Goal: Information Seeking & Learning: Check status

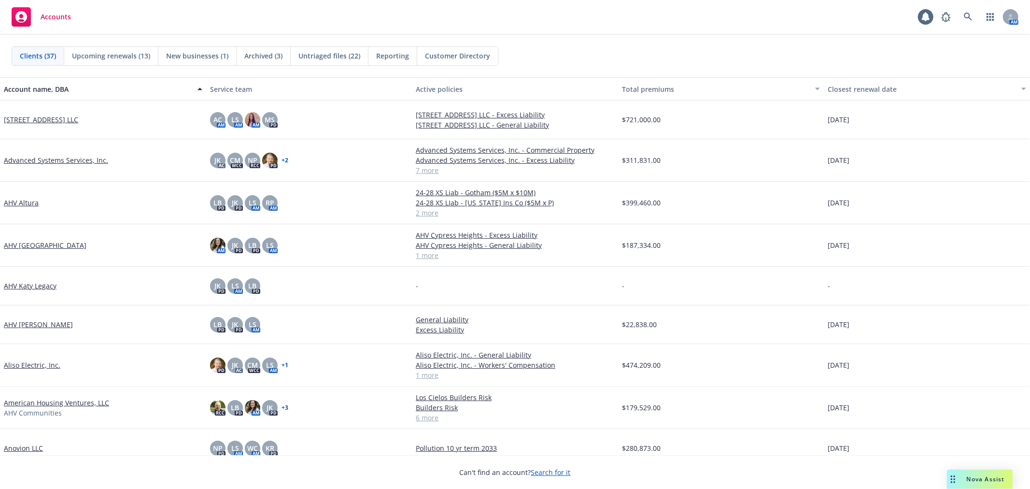
click at [108, 56] on span "Upcoming renewals (13)" at bounding box center [111, 56] width 78 height 10
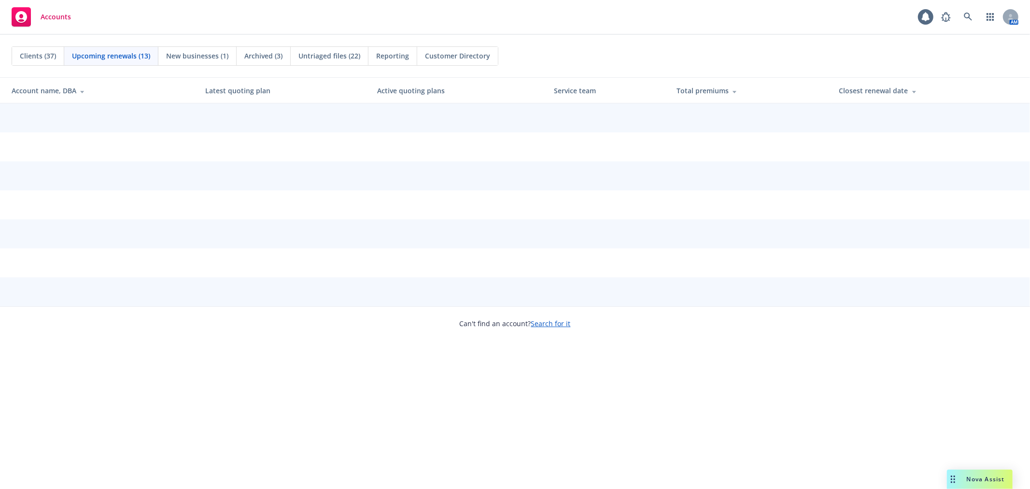
click at [879, 95] on div "Closest renewal date" at bounding box center [930, 90] width 183 height 10
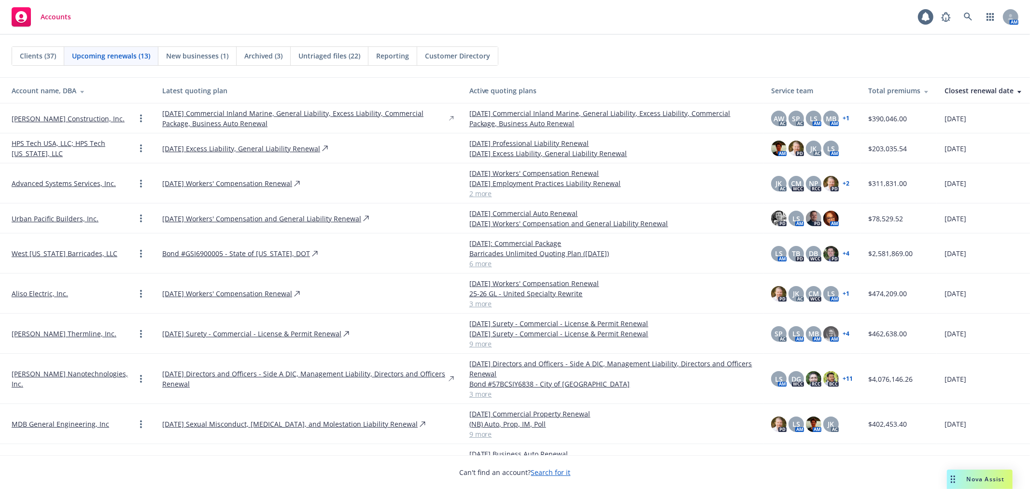
click at [37, 250] on link "West [US_STATE] Barricades, LLC" at bounding box center [65, 253] width 106 height 10
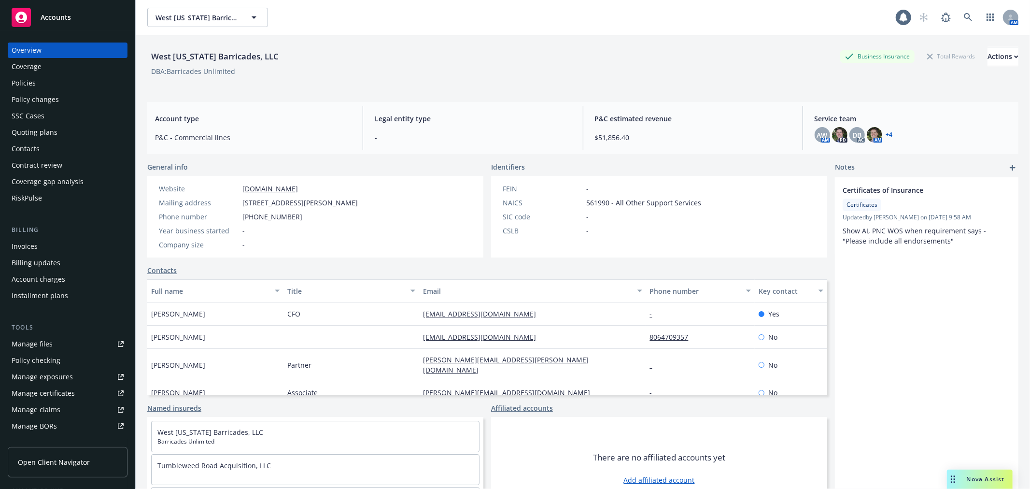
click at [54, 130] on div "Quoting plans" at bounding box center [35, 132] width 46 height 15
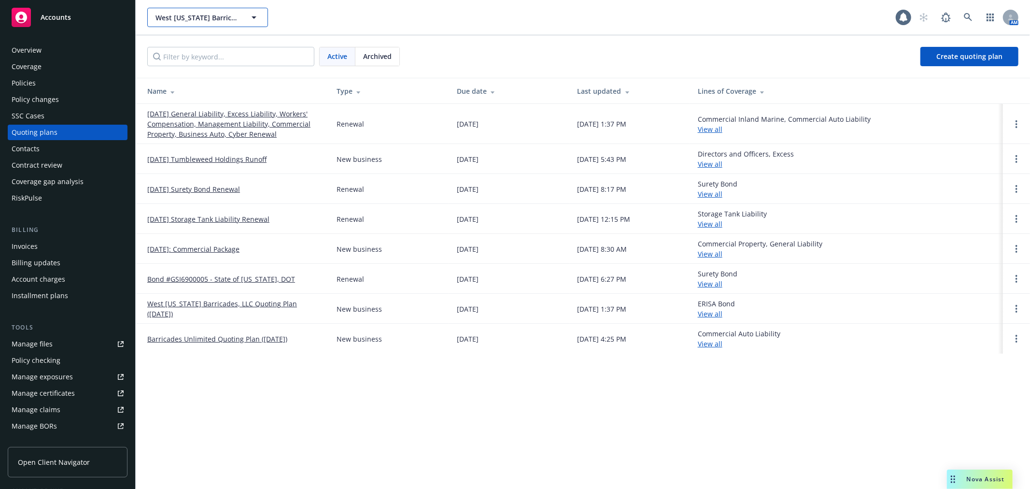
click at [240, 21] on button "West [US_STATE] Barricades, LLC" at bounding box center [207, 17] width 121 height 19
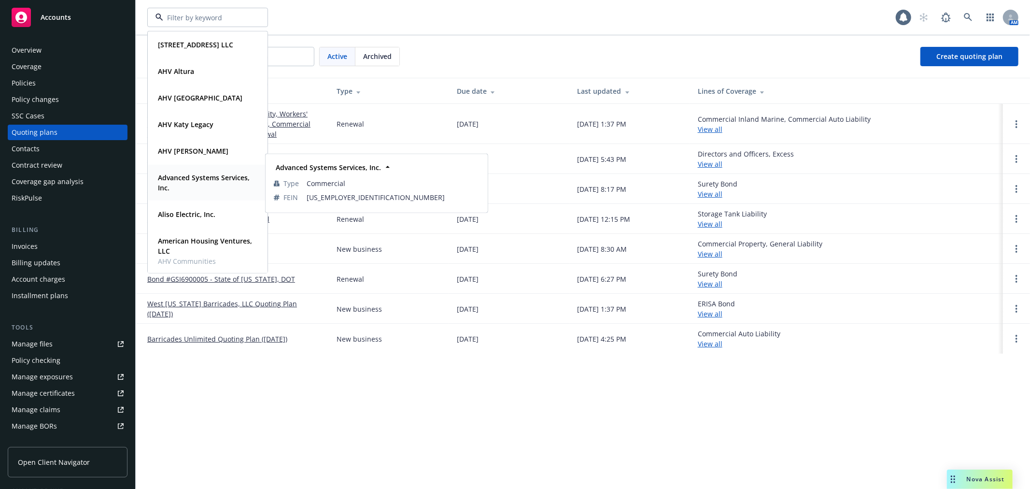
click at [198, 184] on strong "Advanced Systems Services, Inc." at bounding box center [204, 182] width 92 height 19
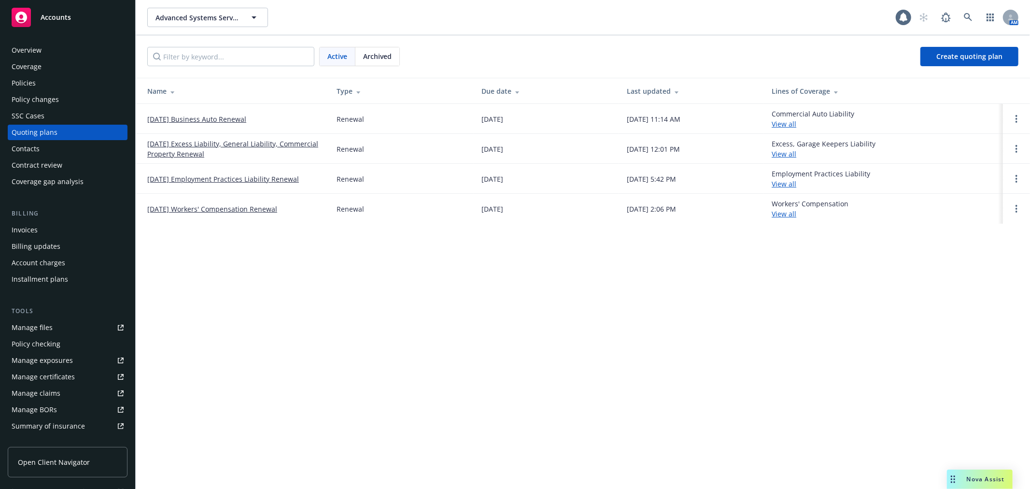
click at [238, 118] on link "[DATE] Business Auto Renewal" at bounding box center [196, 119] width 99 height 10
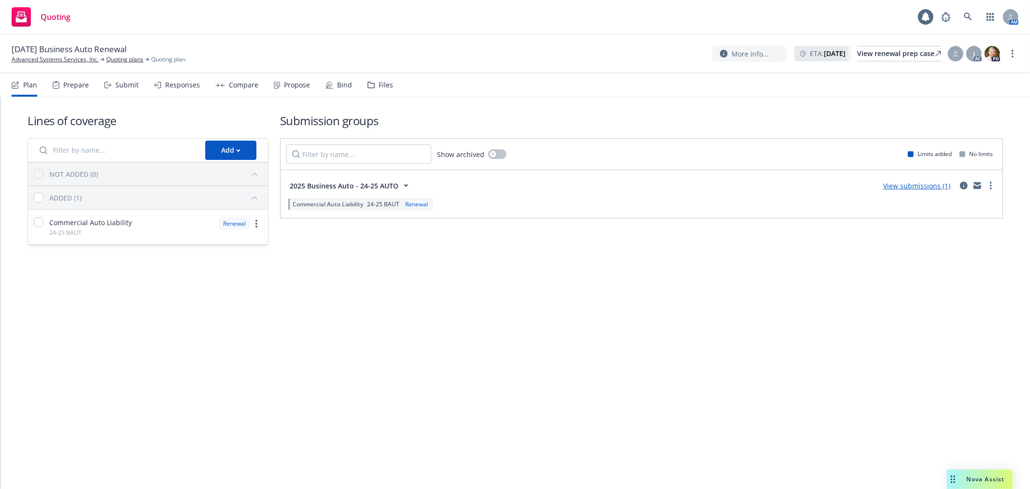
click at [82, 88] on div "Prepare" at bounding box center [76, 85] width 26 height 8
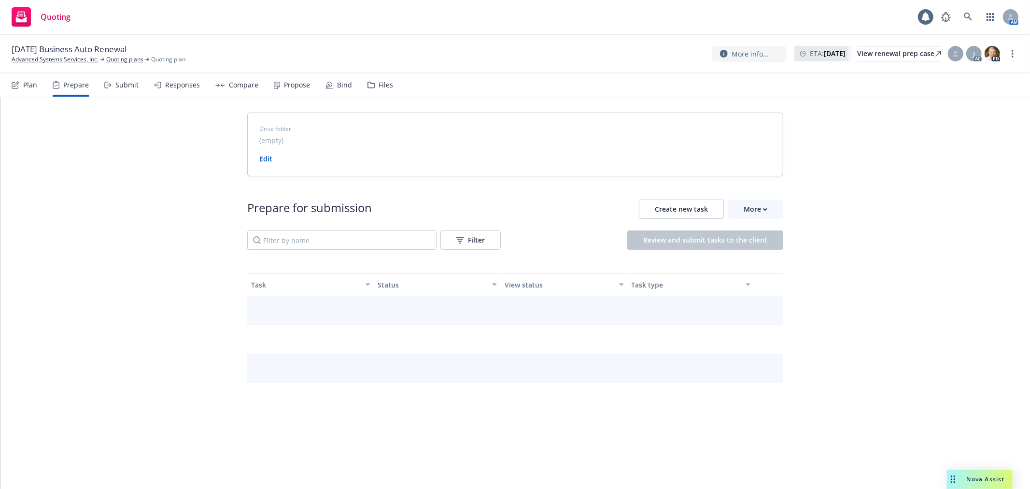
click at [128, 88] on div "Submit" at bounding box center [126, 85] width 23 height 8
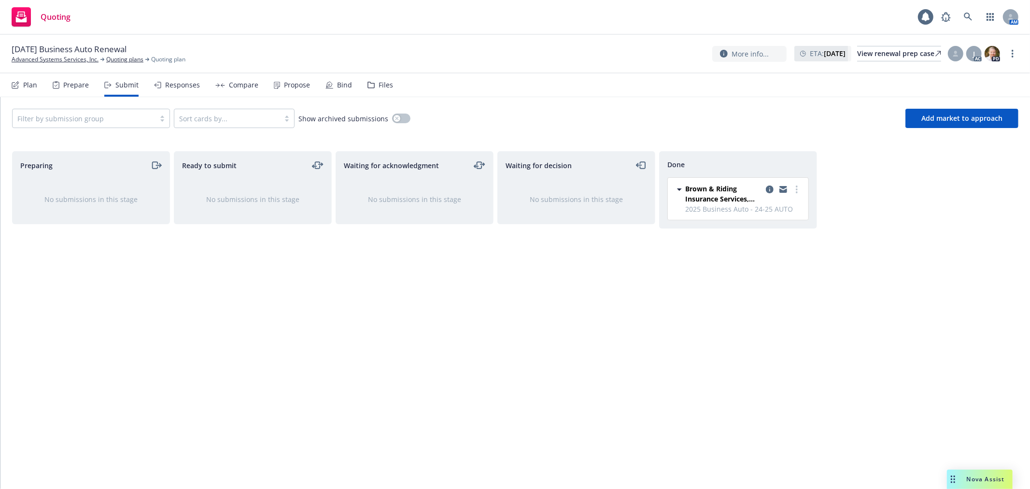
click at [192, 84] on div "Responses" at bounding box center [182, 85] width 35 height 8
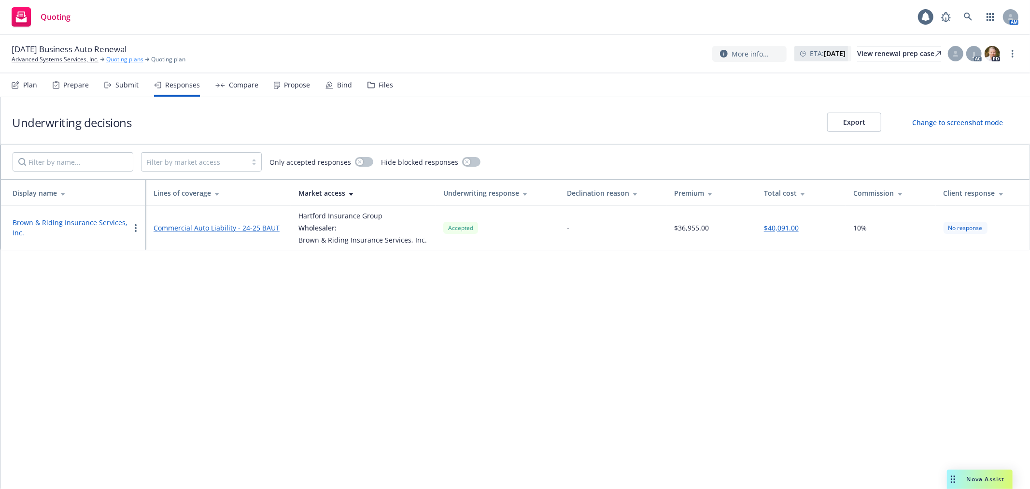
click at [116, 59] on link "Quoting plans" at bounding box center [124, 59] width 37 height 9
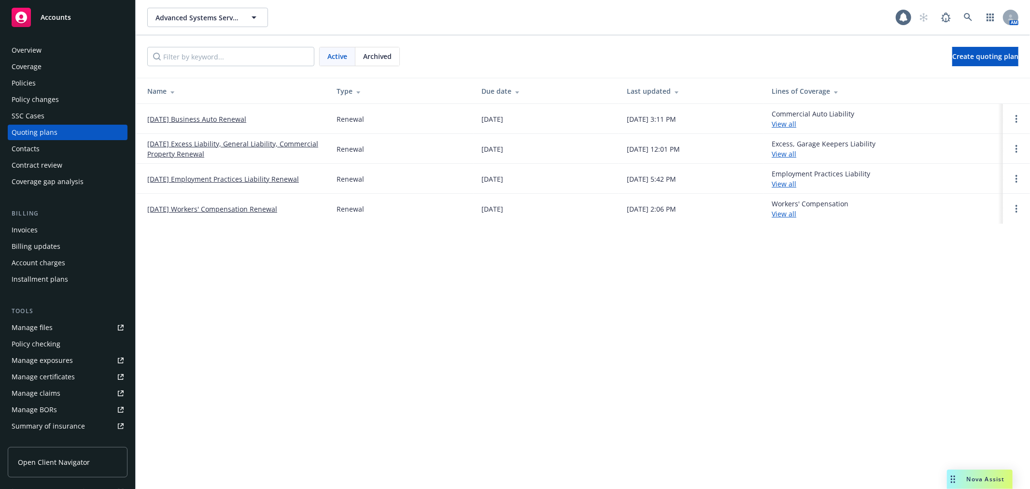
click at [64, 18] on span "Accounts" at bounding box center [56, 18] width 30 height 8
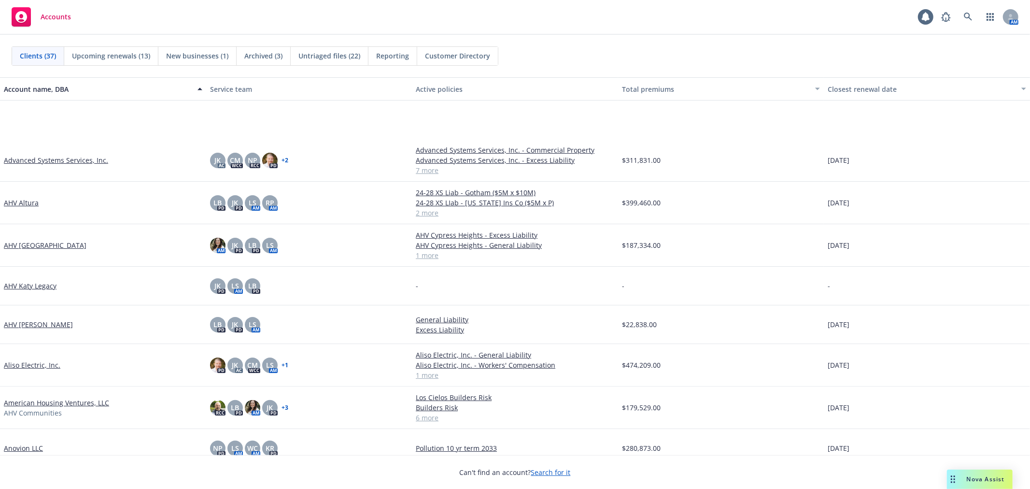
scroll to position [214, 0]
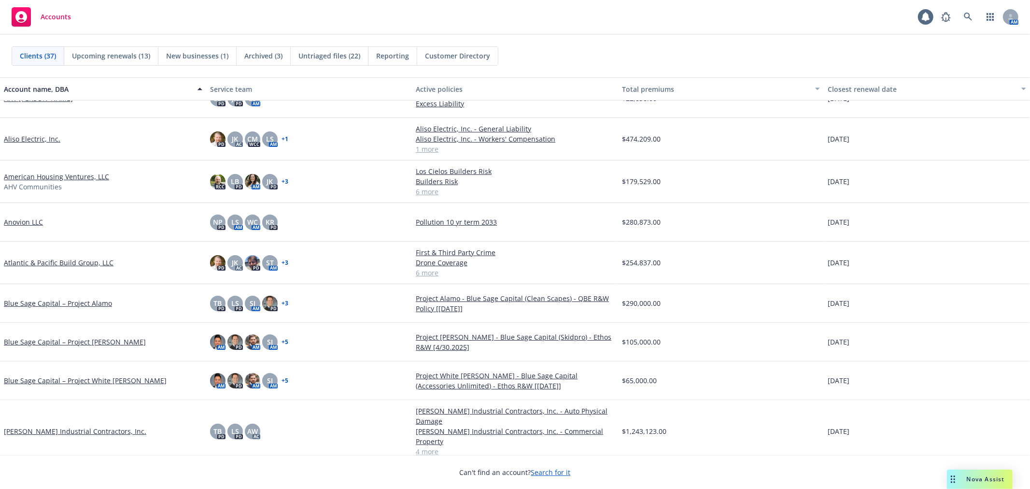
click at [67, 175] on link "American Housing Ventures, LLC" at bounding box center [56, 176] width 105 height 10
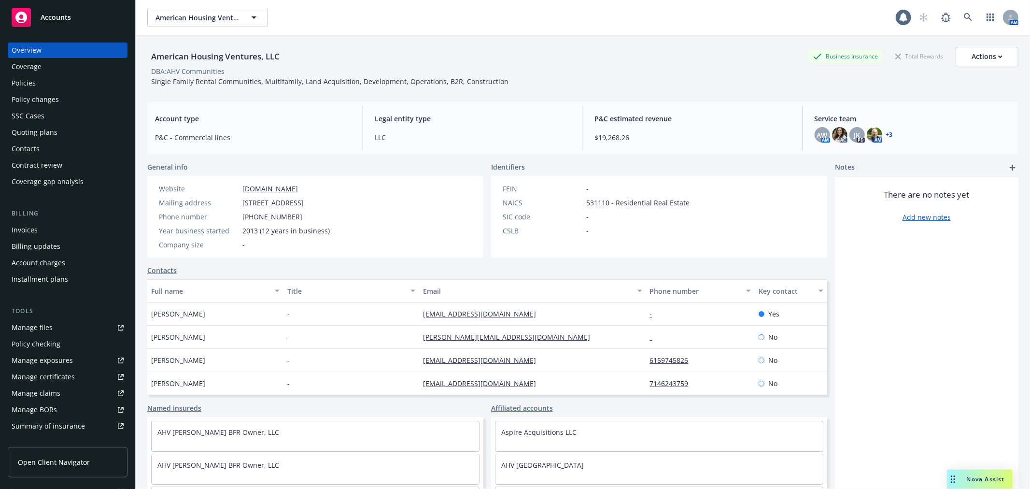
click at [58, 226] on div "Invoices" at bounding box center [68, 229] width 112 height 15
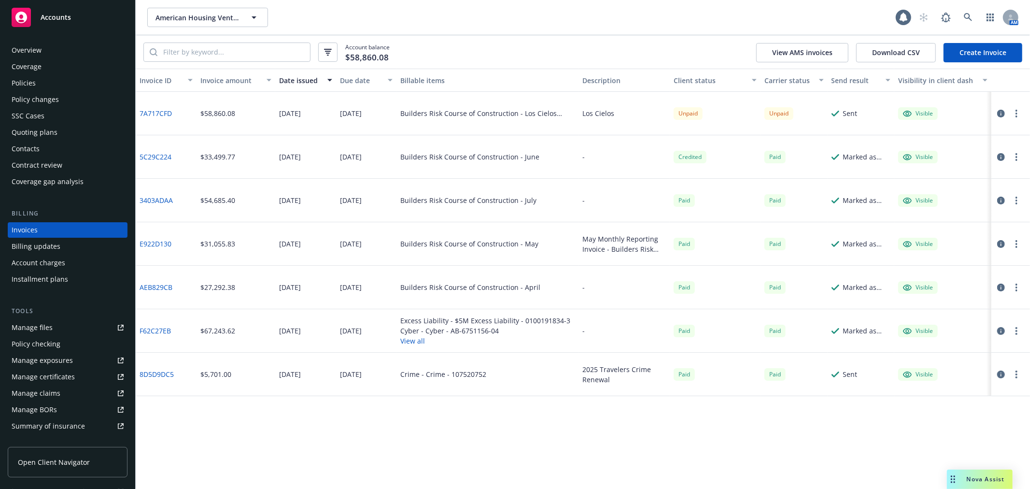
click at [520, 47] on div "Account balance $58,860.08 View AMS invoices Download CSV Create Invoice" at bounding box center [583, 51] width 894 height 33
click at [522, 34] on div "American Housing Ventures, LLC American Housing Ventures, LLC 1 AM" at bounding box center [583, 17] width 894 height 35
click at [518, 36] on div "Account balance $58,860.08 View AMS invoices Download CSV Create Invoice" at bounding box center [583, 51] width 894 height 33
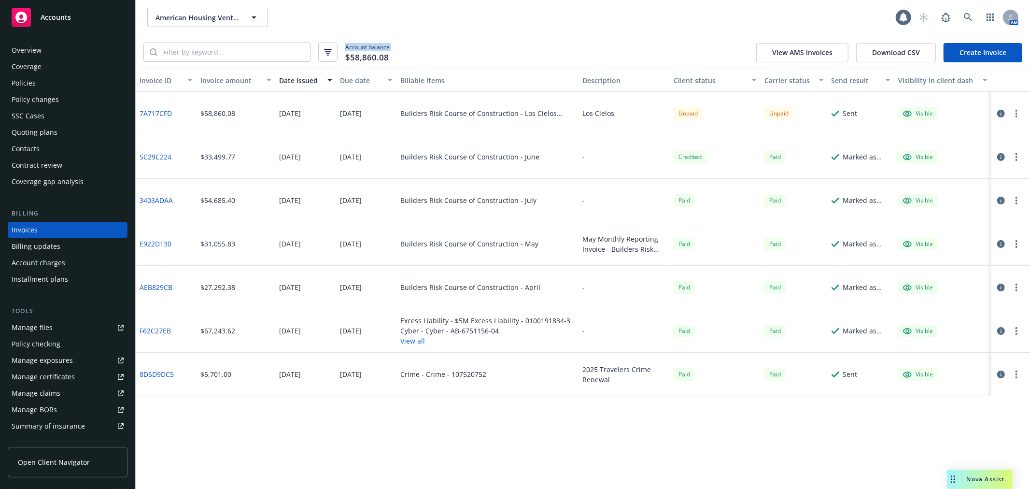
click at [518, 36] on div "Account balance $58,860.08 View AMS invoices Download CSV Create Invoice" at bounding box center [583, 51] width 894 height 33
click at [518, 37] on div "Account balance $58,860.08 View AMS invoices Download CSV Create Invoice" at bounding box center [583, 51] width 894 height 33
click at [975, 16] on link at bounding box center [968, 17] width 19 height 19
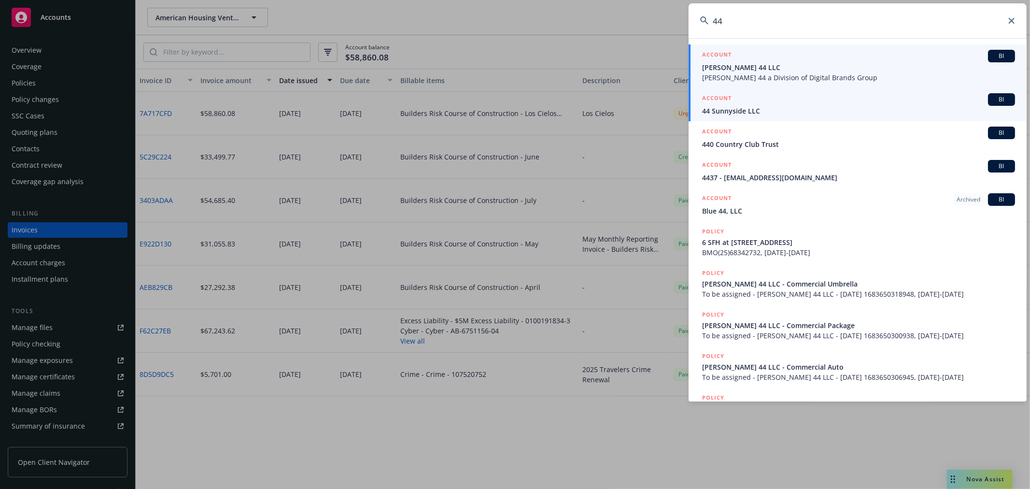
type input "44"
click at [761, 103] on div "ACCOUNT BI" at bounding box center [858, 99] width 313 height 13
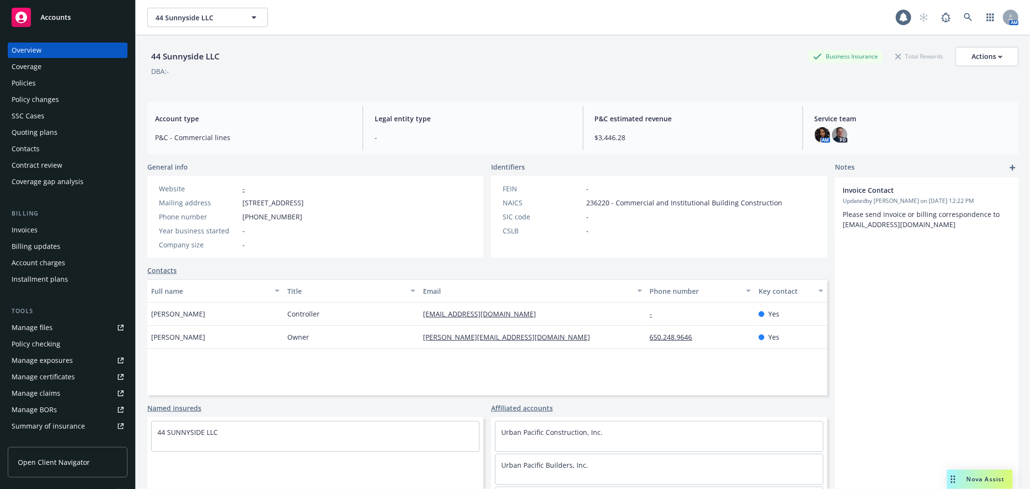
click at [36, 76] on div "Policies" at bounding box center [68, 82] width 112 height 15
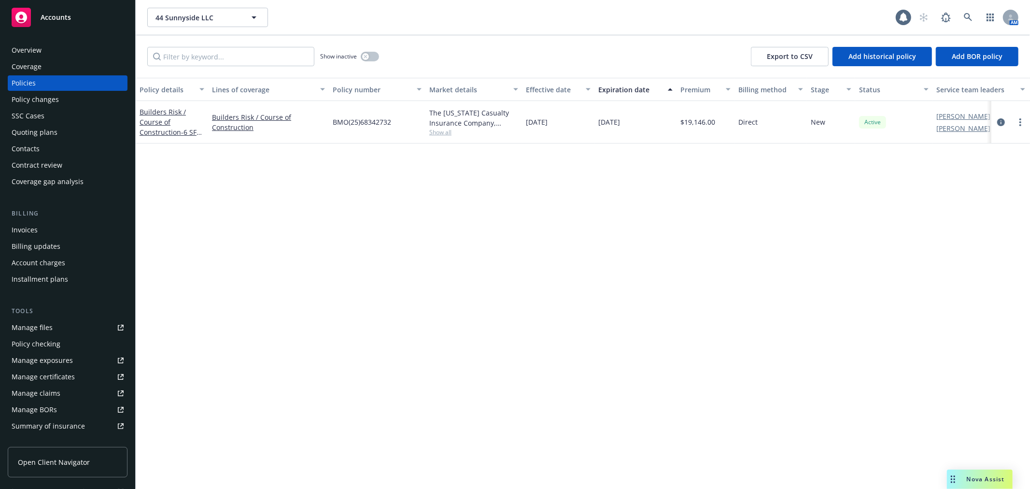
click at [167, 127] on div "Builders Risk / Course of Construction - 6 SFH at 44-56 Sunnyside, Campbell, CA…" at bounding box center [172, 122] width 65 height 30
click at [145, 118] on link "Builders Risk / Course of Construction - 6 SFH at 44-56 Sunnyside, Campbell, CA…" at bounding box center [171, 132] width 62 height 50
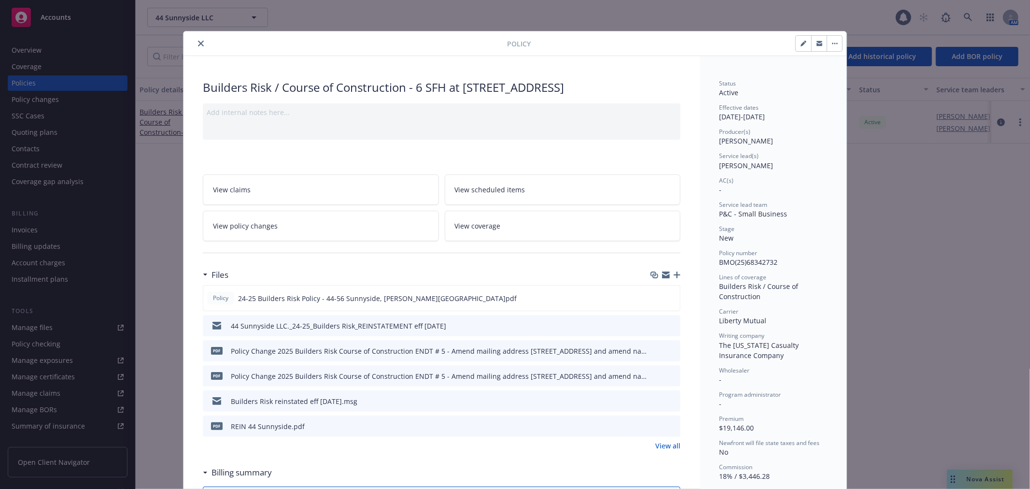
click at [657, 443] on link "View all" at bounding box center [667, 445] width 25 height 10
